Goal: Find specific page/section: Find specific page/section

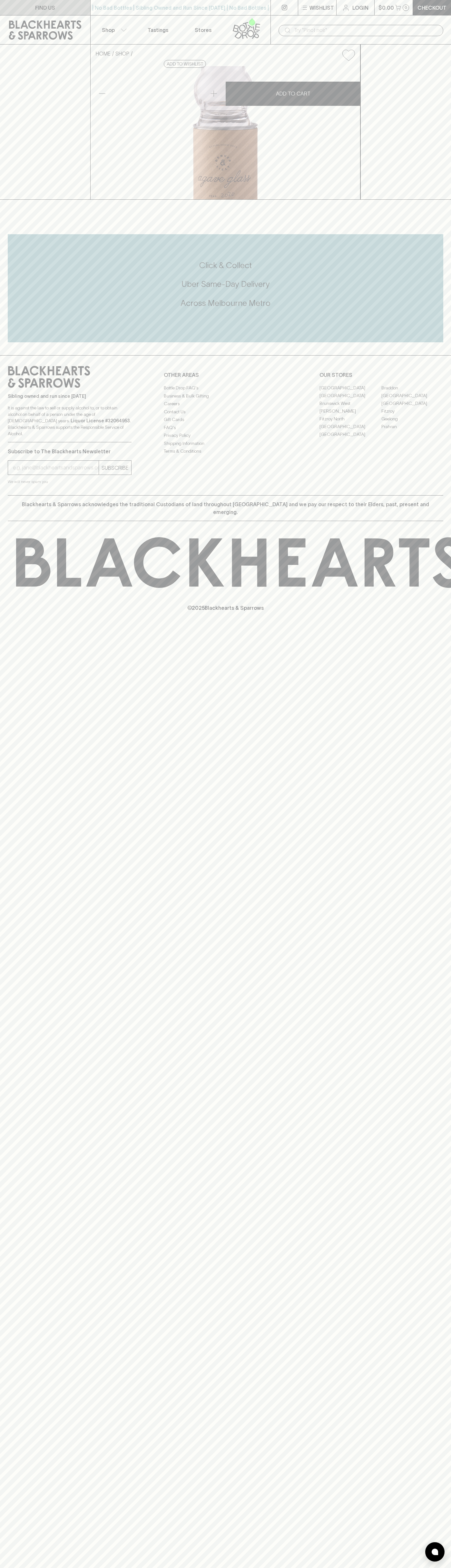
click at [12, 4] on link "FIND US" at bounding box center [45, 7] width 90 height 15
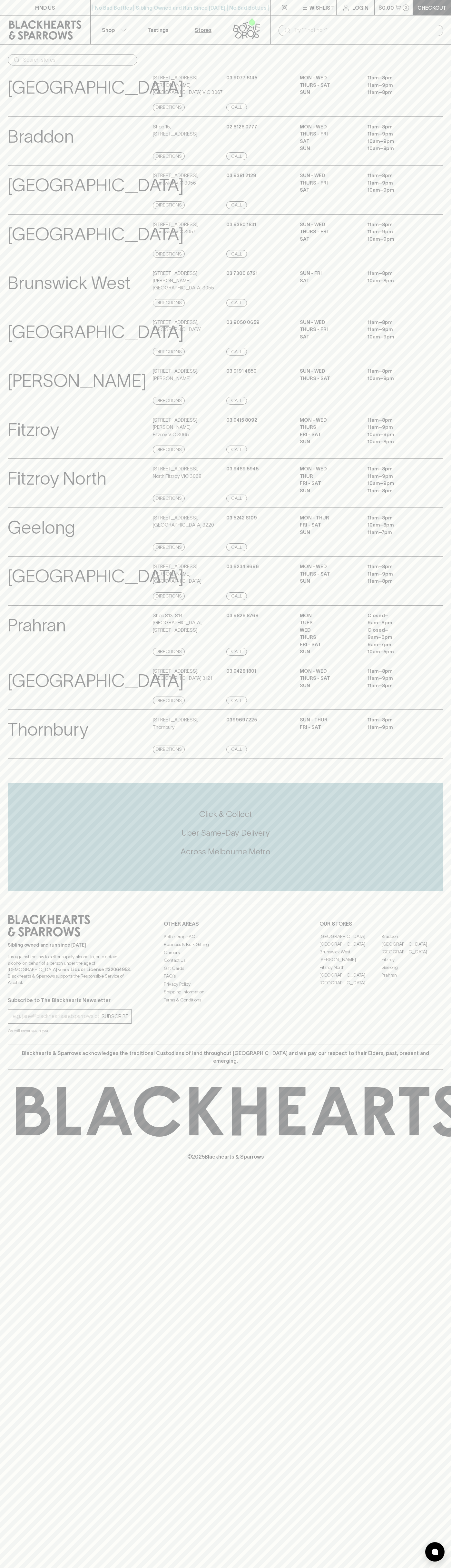
click at [49, 1567] on html "FIND US | No Bad Bottles | Sibling Owned and Run Since 2006 | No Bad Bottles | …" at bounding box center [226, 784] width 451 height 1568
click at [20, 150] on div "Braddon View Store Details" at bounding box center [79, 141] width 143 height 37
